Goal: Task Accomplishment & Management: Use online tool/utility

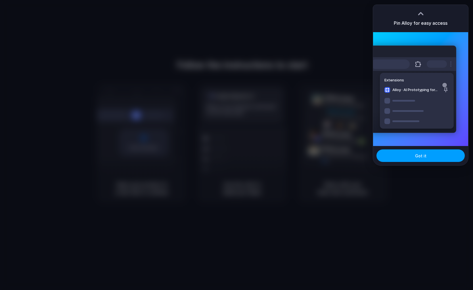
click at [422, 157] on span "Got it" at bounding box center [420, 156] width 11 height 6
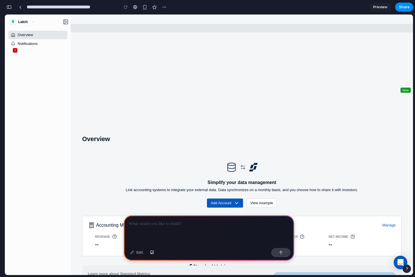
click at [152, 29] on link "Investor Reports 0" at bounding box center [209, 28] width 408 height 9
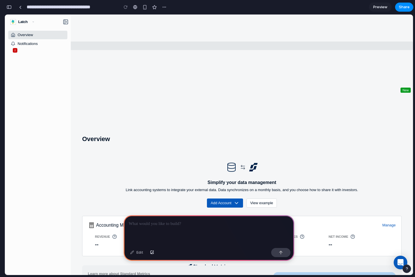
click at [157, 47] on link "Asks 0" at bounding box center [209, 45] width 408 height 9
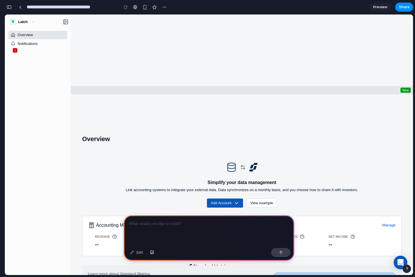
click at [163, 89] on link "Benchmarks New 0" at bounding box center [209, 90] width 408 height 9
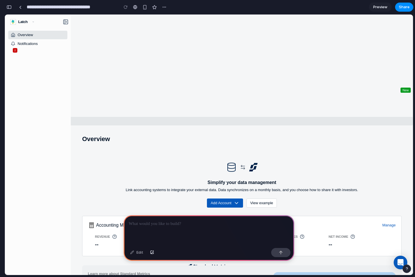
click at [180, 122] on div "Help Center" at bounding box center [208, 121] width 403 height 6
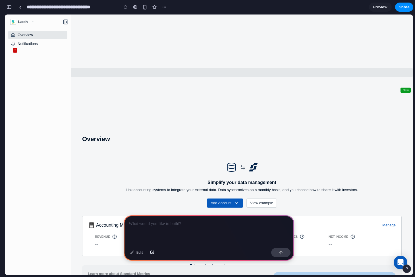
click at [205, 75] on link "Metrics 0" at bounding box center [209, 72] width 408 height 9
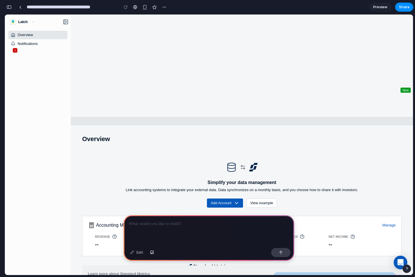
click at [239, 124] on button "Help Center" at bounding box center [209, 121] width 408 height 9
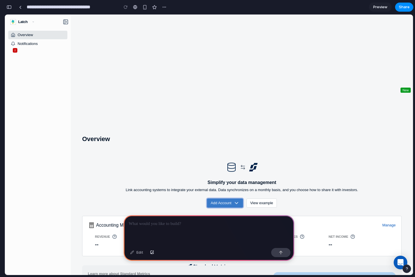
click at [238, 202] on button "Add Account" at bounding box center [225, 202] width 36 height 9
click at [376, 7] on span "Preview" at bounding box center [380, 7] width 14 height 6
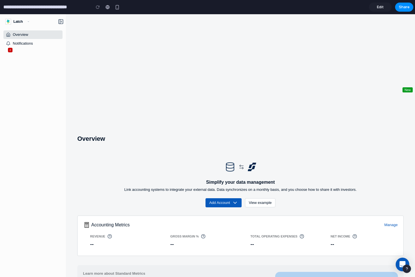
click at [381, 7] on span "Edit" at bounding box center [380, 7] width 7 height 6
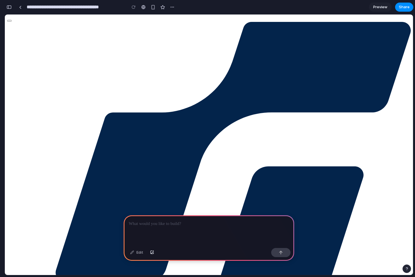
drag, startPoint x: 201, startPoint y: 207, endPoint x: 200, endPoint y: 200, distance: 7.2
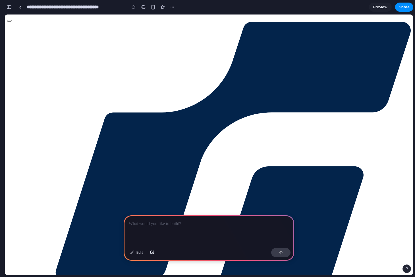
click at [205, 220] on p at bounding box center [209, 223] width 160 height 7
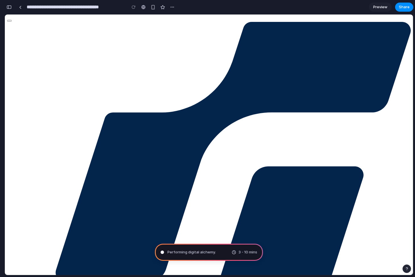
type input "**********"
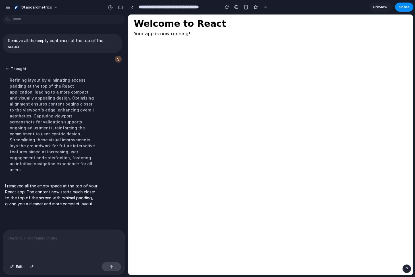
click at [191, 61] on div "Welcome to React Your app is now running!" at bounding box center [270, 144] width 285 height 260
click at [133, 7] on link at bounding box center [132, 7] width 9 height 9
